Goal: Task Accomplishment & Management: Manage account settings

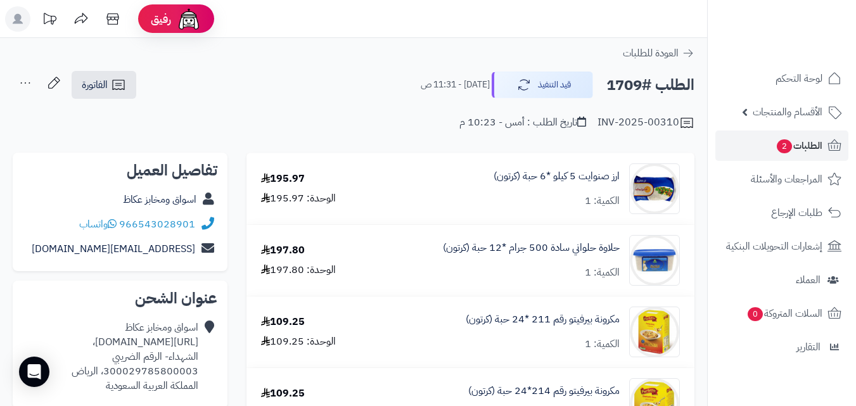
drag, startPoint x: 0, startPoint y: 0, endPoint x: 795, endPoint y: 142, distance: 808.0
click at [795, 142] on span "الطلبات 2" at bounding box center [798, 146] width 47 height 18
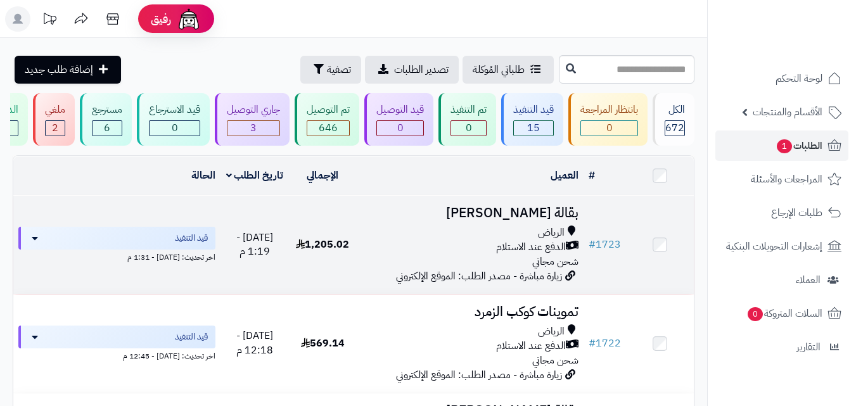
click at [341, 246] on span "1,205.02" at bounding box center [322, 244] width 53 height 15
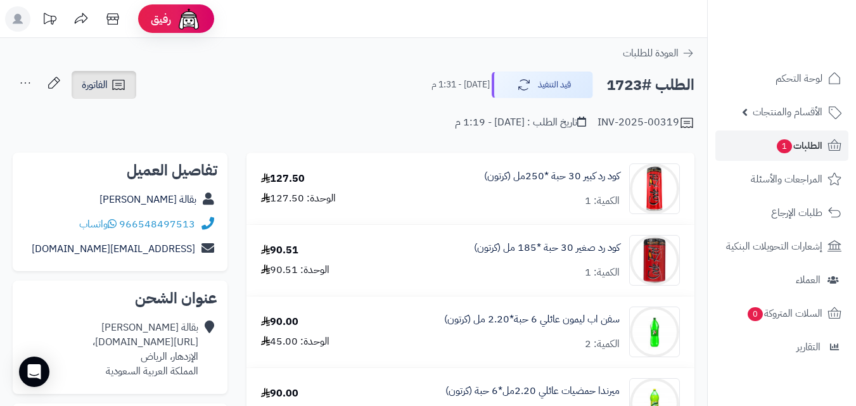
click at [110, 92] on link "الفاتورة" at bounding box center [104, 85] width 65 height 28
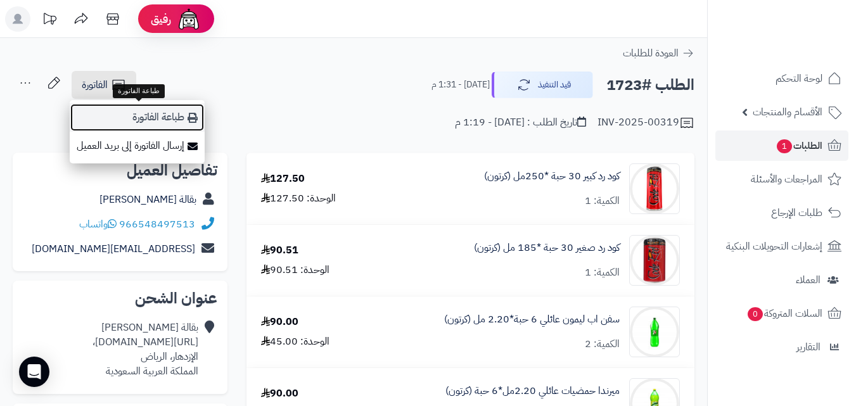
click at [137, 117] on link "طباعة الفاتورة" at bounding box center [137, 117] width 135 height 29
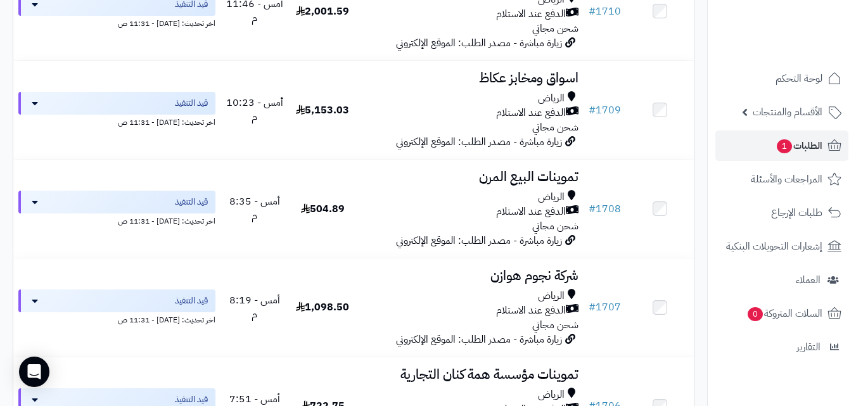
scroll to position [1436, 0]
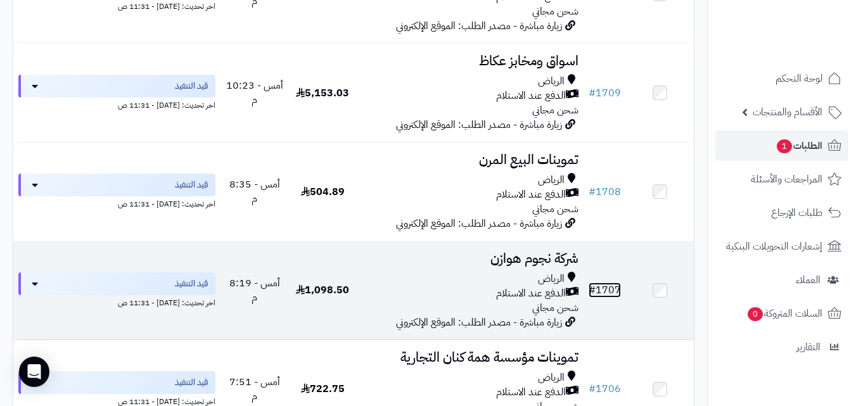
click at [611, 296] on link "# 1707" at bounding box center [604, 289] width 32 height 15
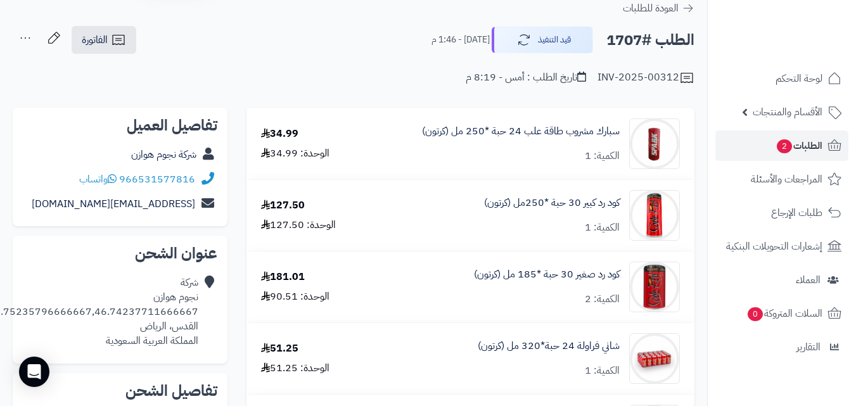
scroll to position [63, 0]
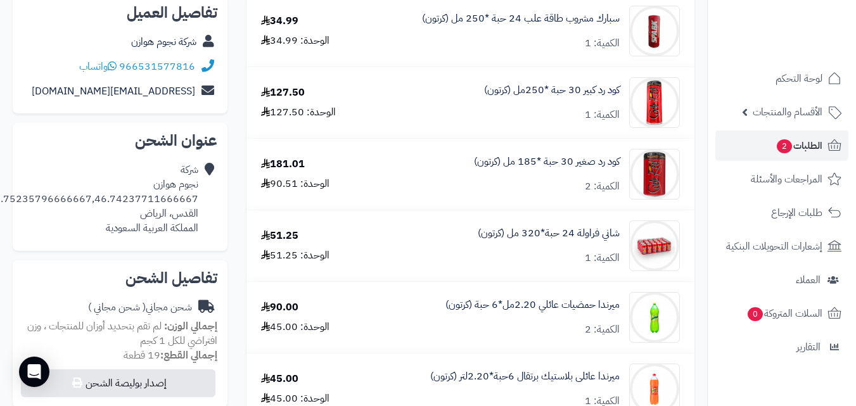
scroll to position [79, 0]
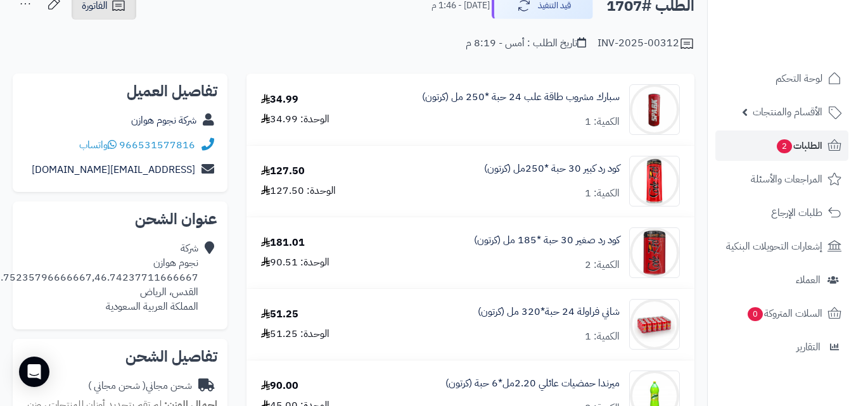
drag, startPoint x: 104, startPoint y: 11, endPoint x: 119, endPoint y: 16, distance: 15.8
click at [105, 11] on span "الفاتورة" at bounding box center [95, 5] width 26 height 15
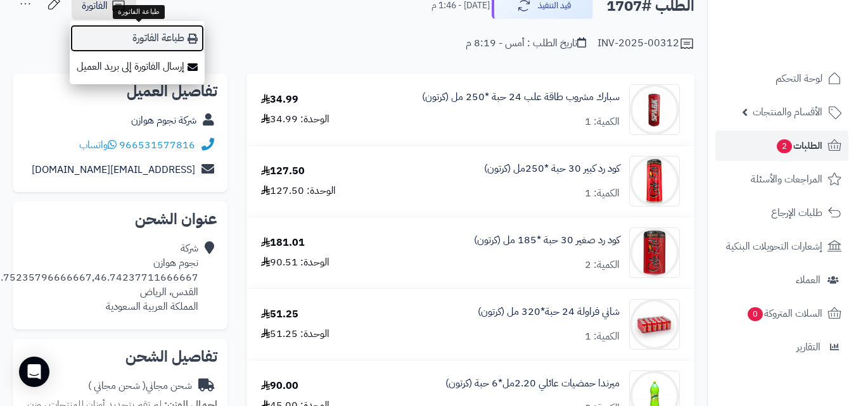
click at [182, 39] on link "طباعة الفاتورة" at bounding box center [137, 38] width 135 height 29
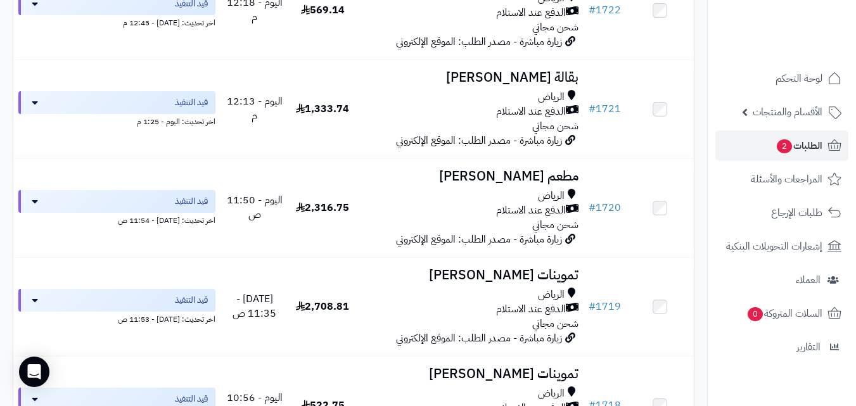
scroll to position [381, 0]
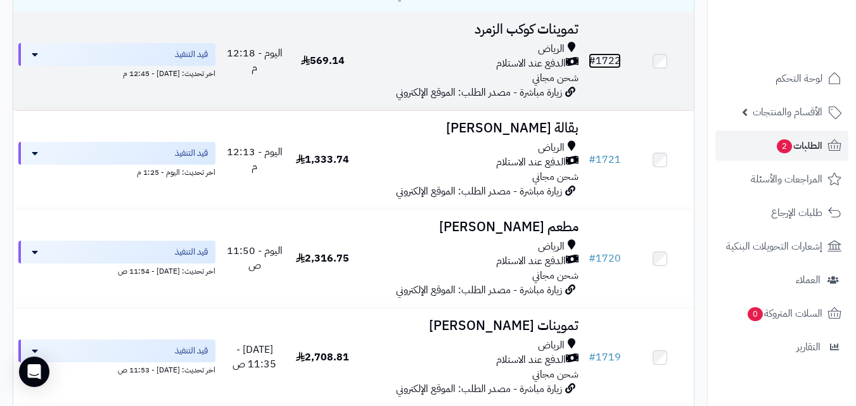
click at [611, 67] on link "# 1722" at bounding box center [604, 60] width 32 height 15
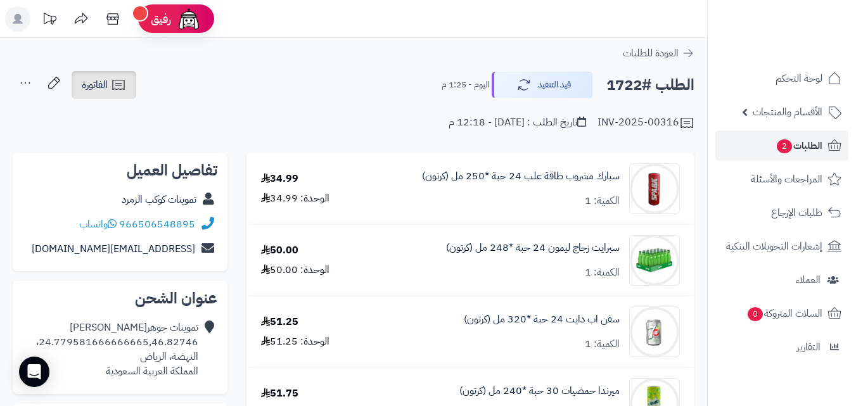
click at [110, 91] on link "الفاتورة" at bounding box center [104, 85] width 65 height 28
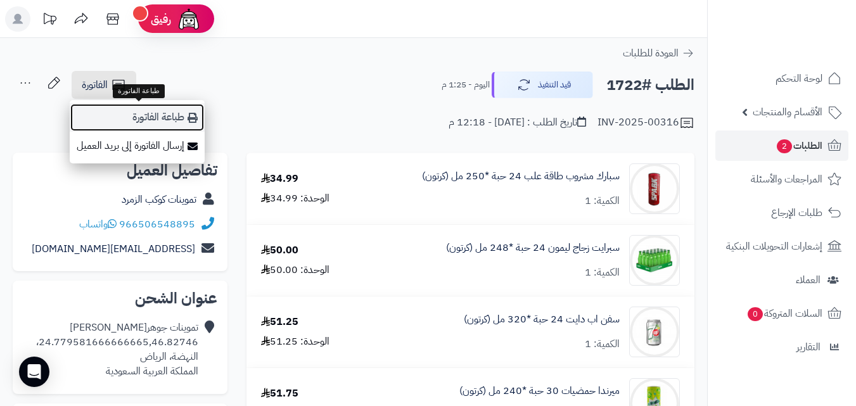
click at [149, 120] on link "طباعة الفاتورة" at bounding box center [137, 117] width 135 height 29
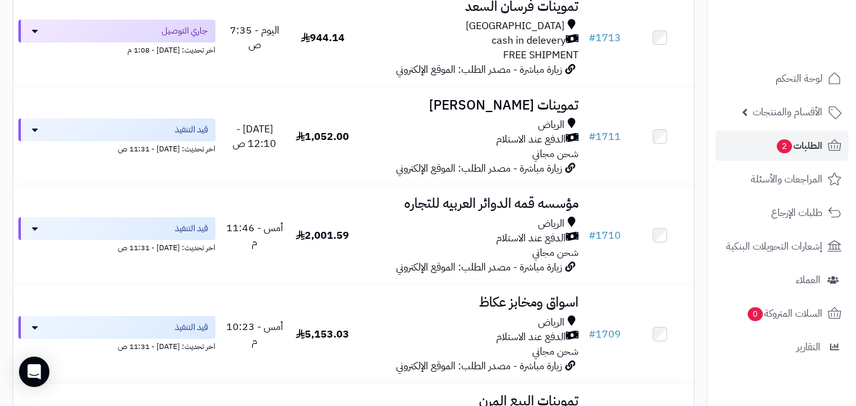
scroll to position [1344, 0]
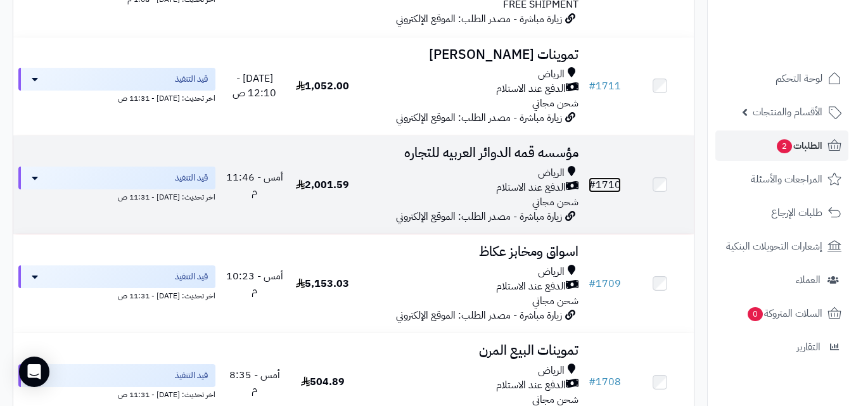
click at [617, 191] on link "# 1710" at bounding box center [604, 184] width 32 height 15
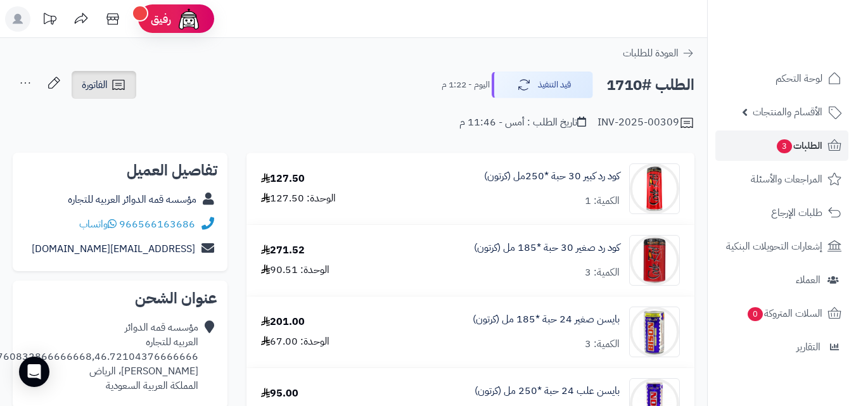
click at [109, 91] on link "الفاتورة" at bounding box center [104, 85] width 65 height 28
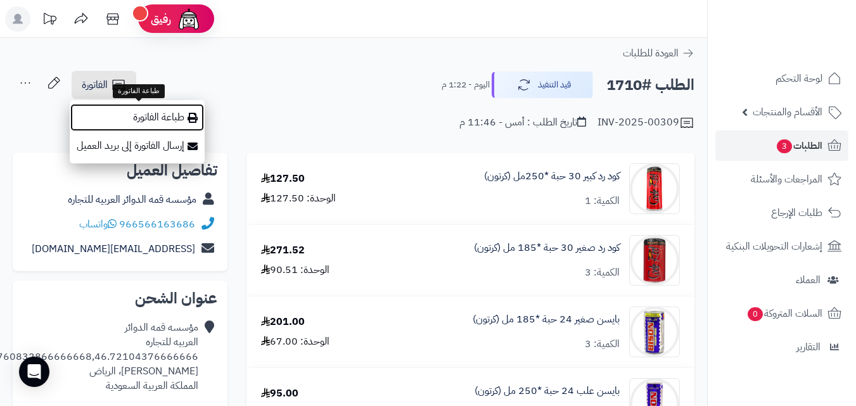
click at [162, 122] on link "طباعة الفاتورة" at bounding box center [137, 117] width 135 height 29
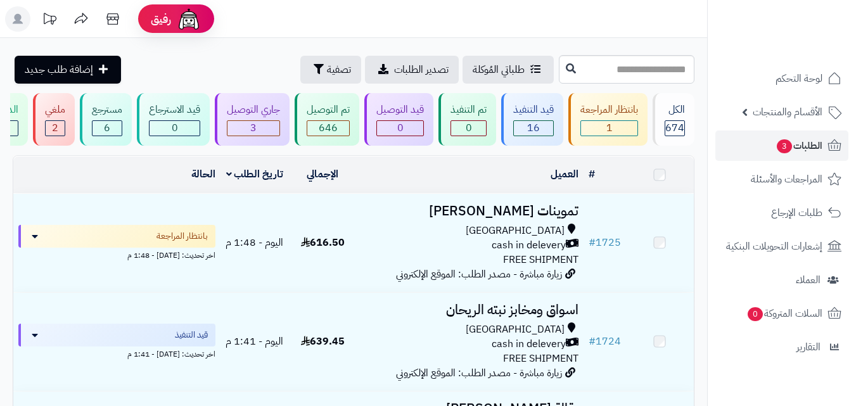
scroll to position [1443, 0]
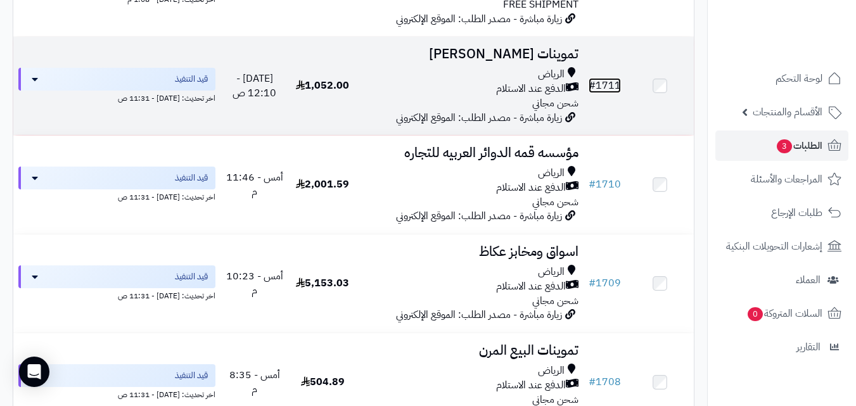
click at [614, 93] on link "# 1711" at bounding box center [604, 85] width 32 height 15
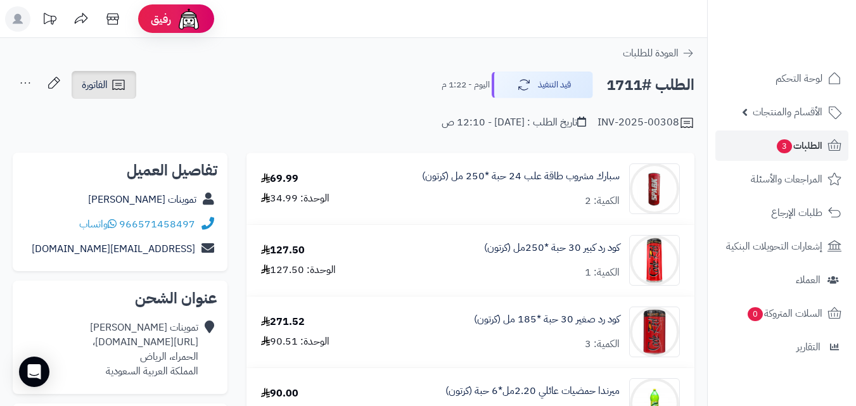
drag, startPoint x: 109, startPoint y: 85, endPoint x: 117, endPoint y: 86, distance: 8.3
click at [110, 84] on link "الفاتورة" at bounding box center [104, 85] width 65 height 28
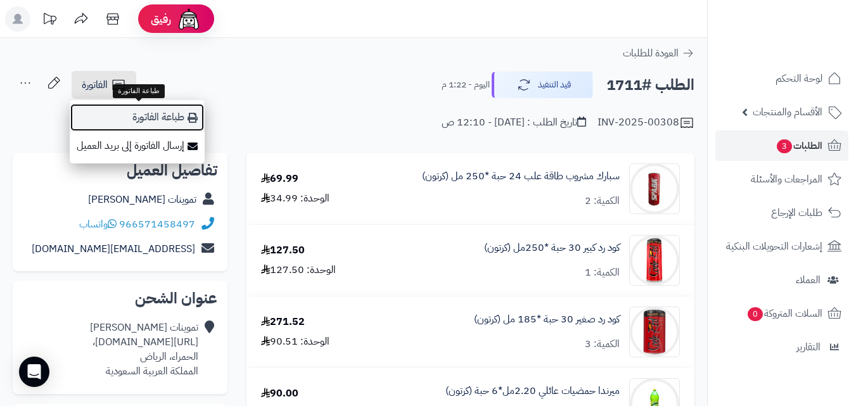
click at [160, 113] on link "طباعة الفاتورة" at bounding box center [137, 117] width 135 height 29
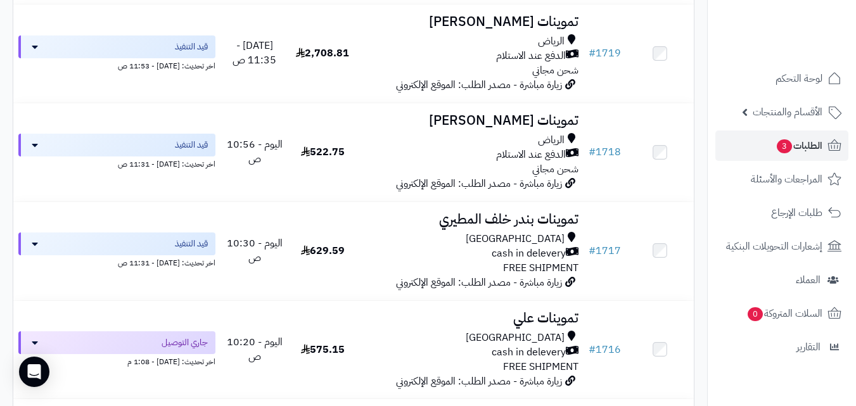
scroll to position [666, 0]
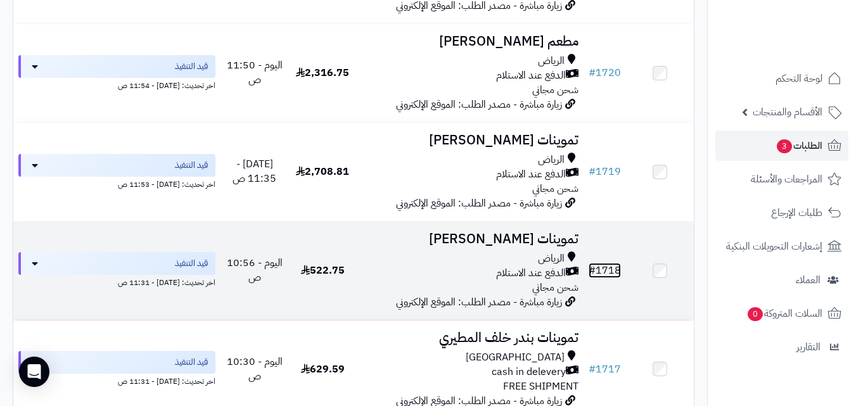
click at [606, 278] on link "# 1718" at bounding box center [604, 270] width 32 height 15
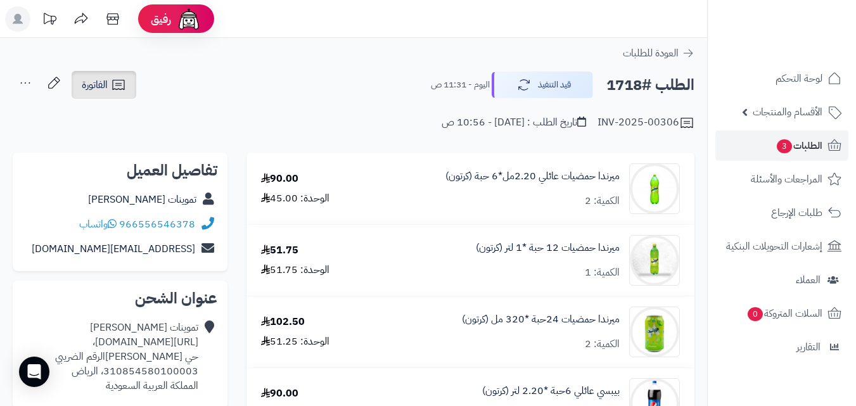
click at [113, 86] on icon at bounding box center [118, 85] width 12 height 10
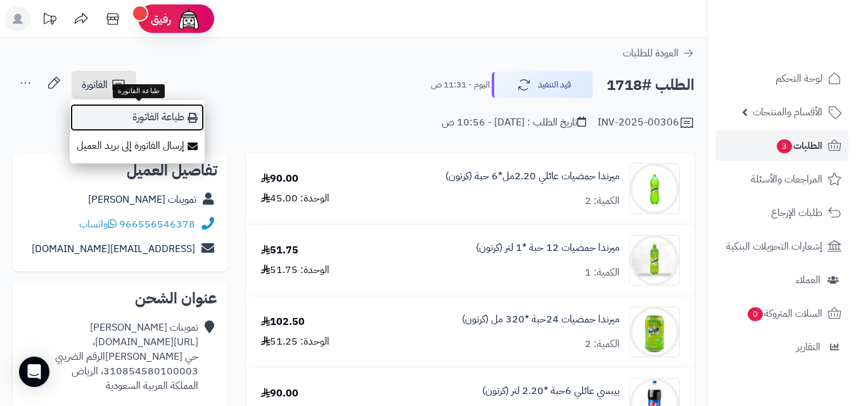
click at [173, 113] on link "طباعة الفاتورة" at bounding box center [137, 117] width 135 height 29
